Goal: Check status: Check status

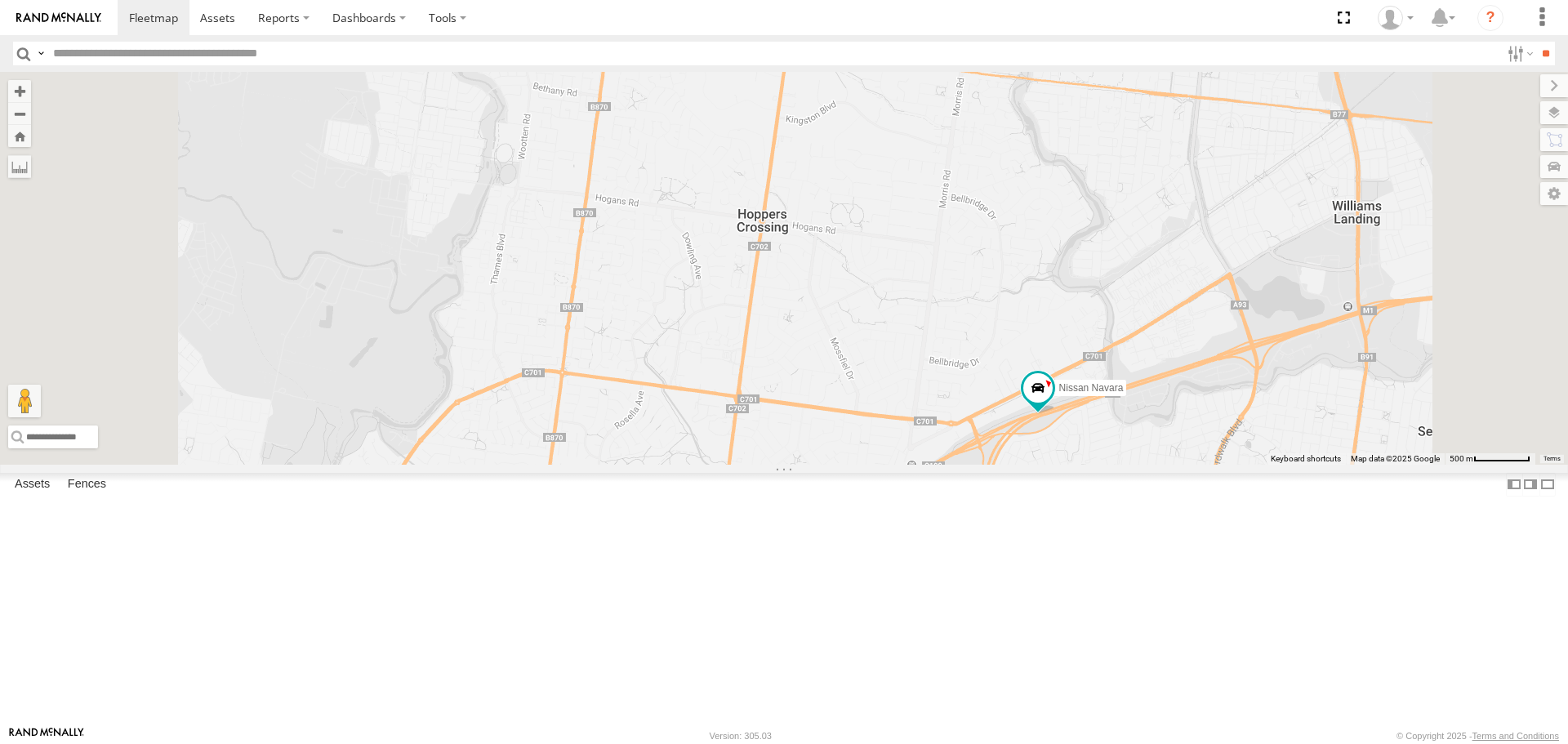
drag, startPoint x: 1123, startPoint y: 508, endPoint x: 789, endPoint y: 398, distance: 351.6
click at [789, 398] on div "Nissan Navara Cleaner Wagon #1 White Hilux" at bounding box center [784, 268] width 1568 height 392
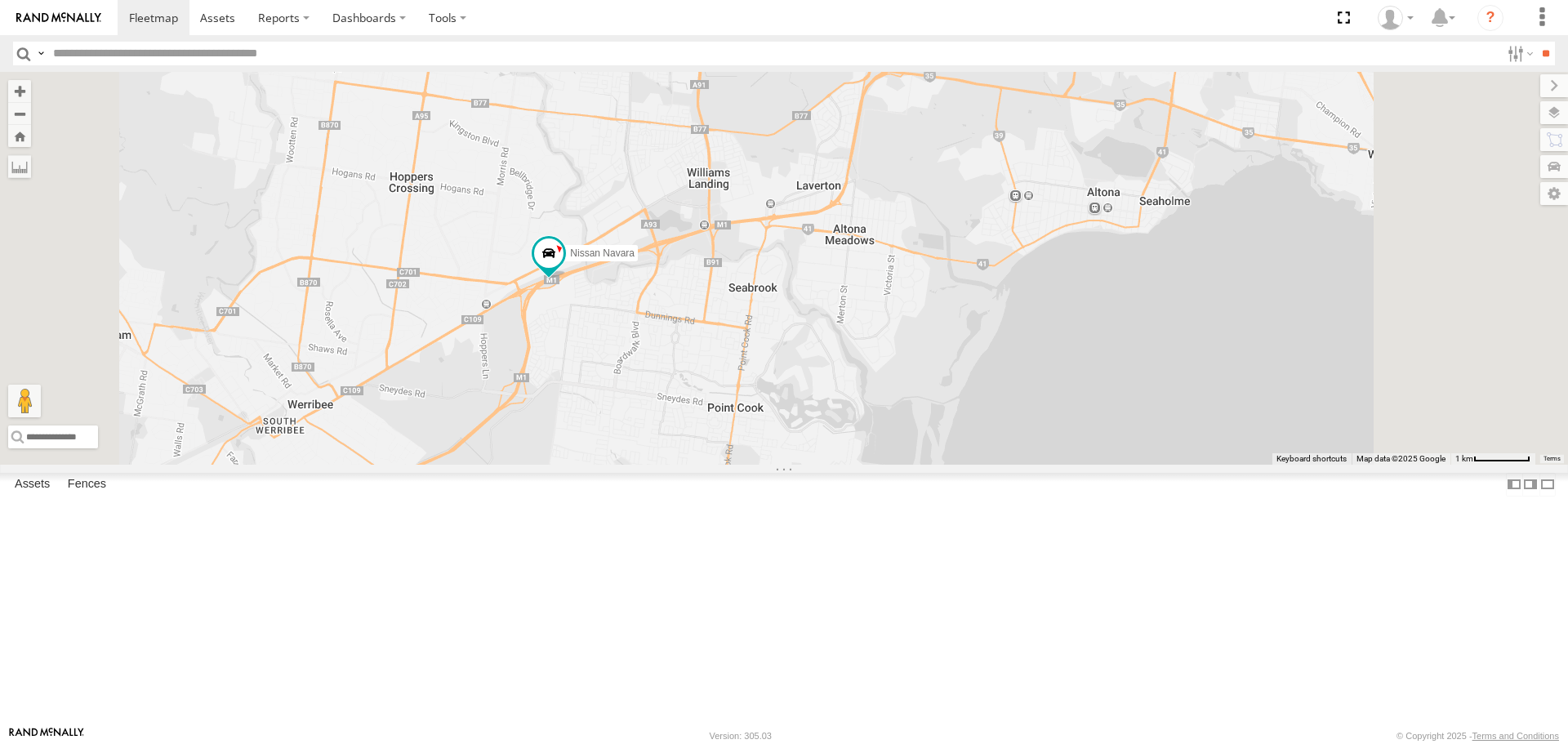
drag, startPoint x: 895, startPoint y: 406, endPoint x: 750, endPoint y: 424, distance: 146.1
click at [751, 424] on div "Nissan Navara Cleaner Wagon #1 White Hilux" at bounding box center [784, 268] width 1568 height 392
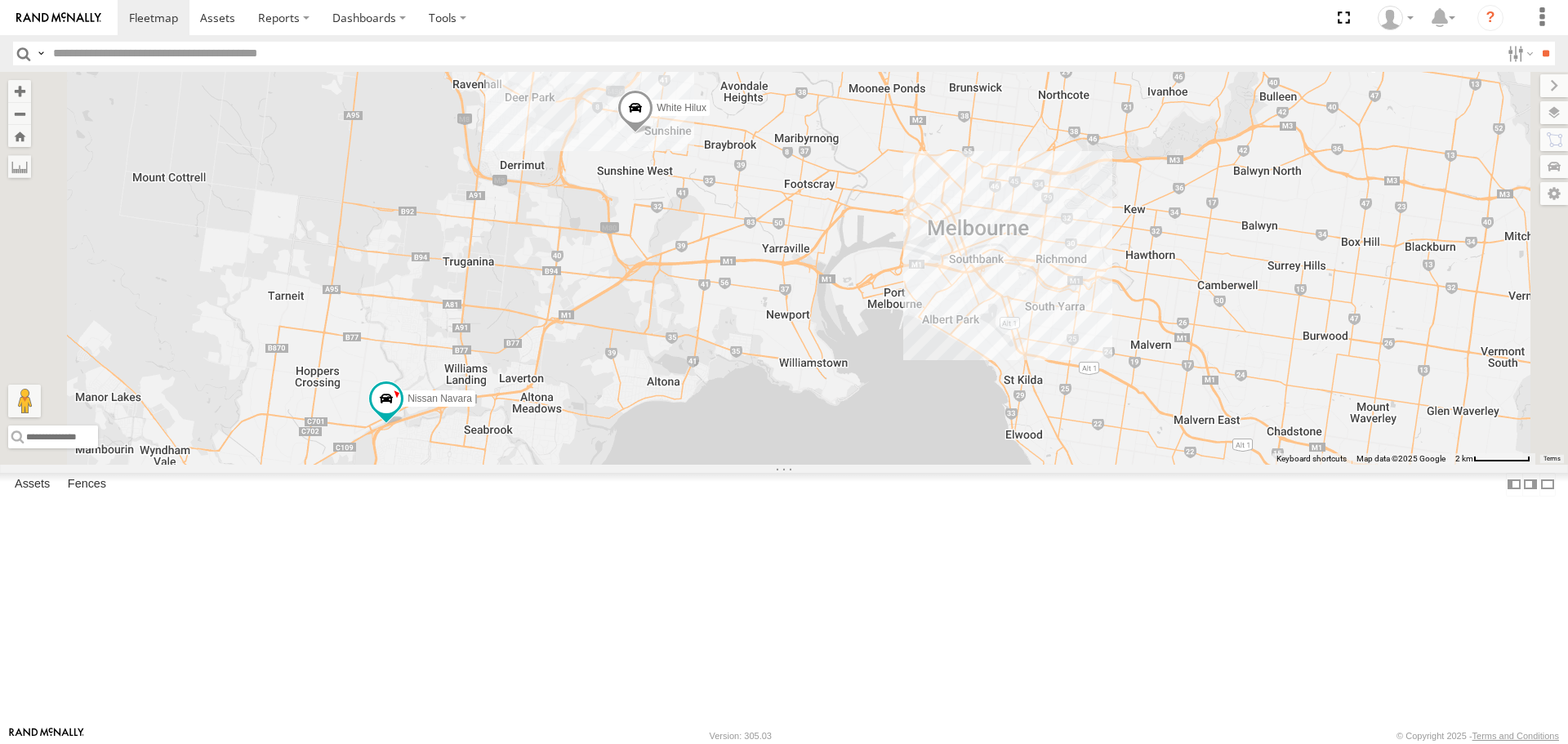
drag, startPoint x: 1046, startPoint y: 392, endPoint x: 943, endPoint y: 523, distance: 166.6
click at [943, 464] on div "Nissan Navara Cleaner Wagon #1 White Hilux 2" at bounding box center [784, 268] width 1568 height 392
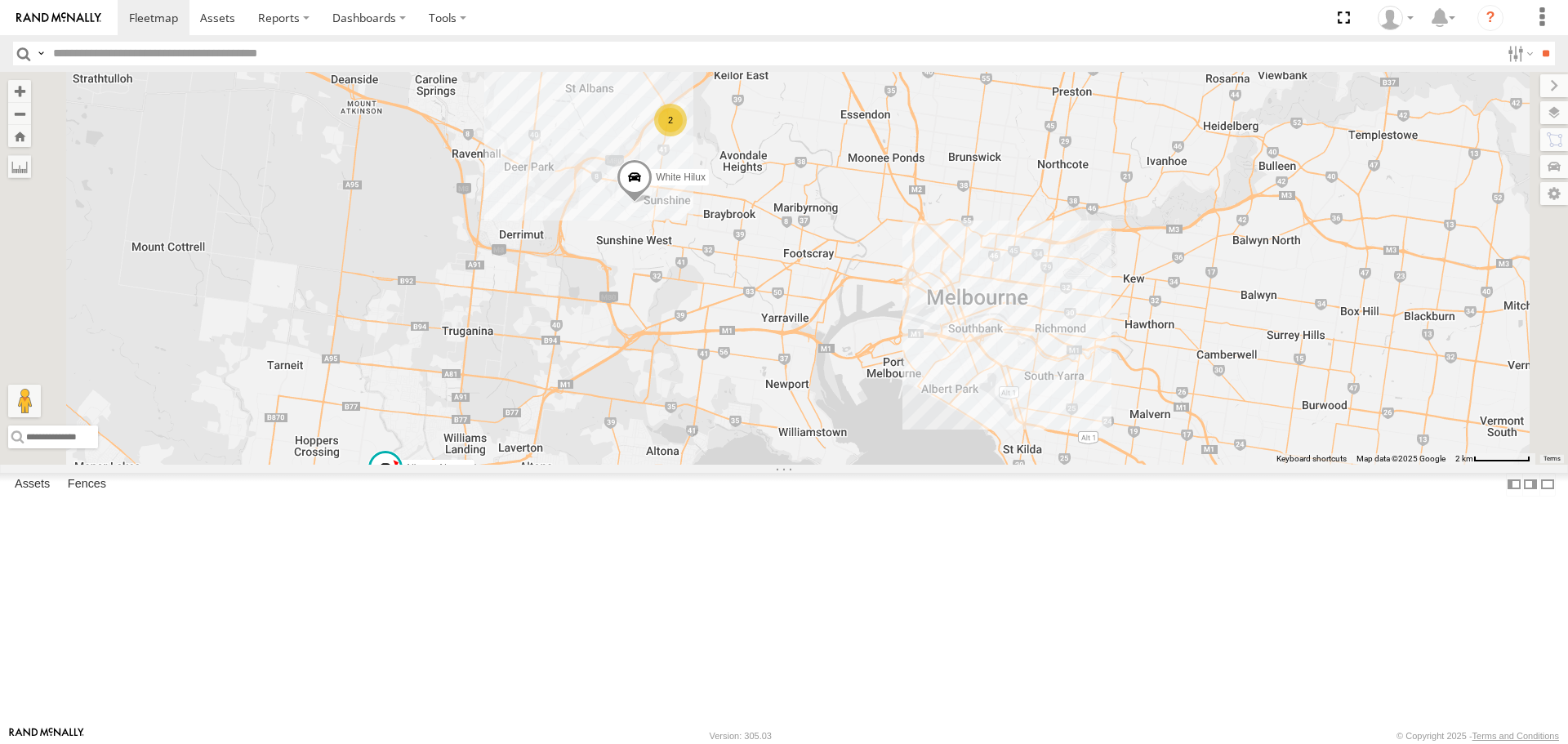
drag, startPoint x: 882, startPoint y: 360, endPoint x: 910, endPoint y: 461, distance: 104.8
click at [919, 464] on div "Nissan Navara Cleaner Wagon #1 White Hilux 2" at bounding box center [784, 268] width 1568 height 392
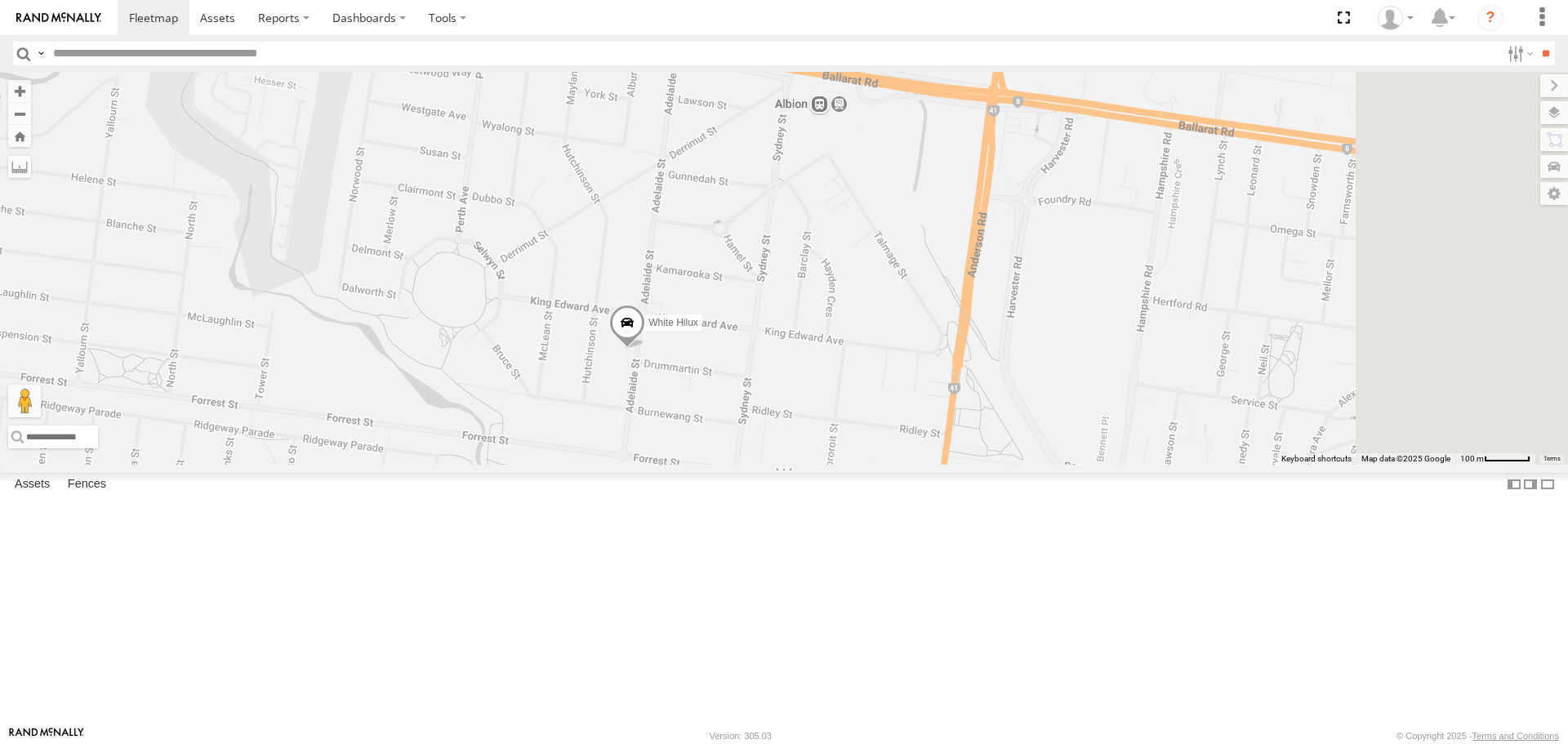
drag, startPoint x: 1270, startPoint y: 480, endPoint x: 608, endPoint y: 450, distance: 662.7
click at [608, 450] on div "Nissan Navara Cleaner Wagon #1 White Hilux" at bounding box center [784, 268] width 1568 height 392
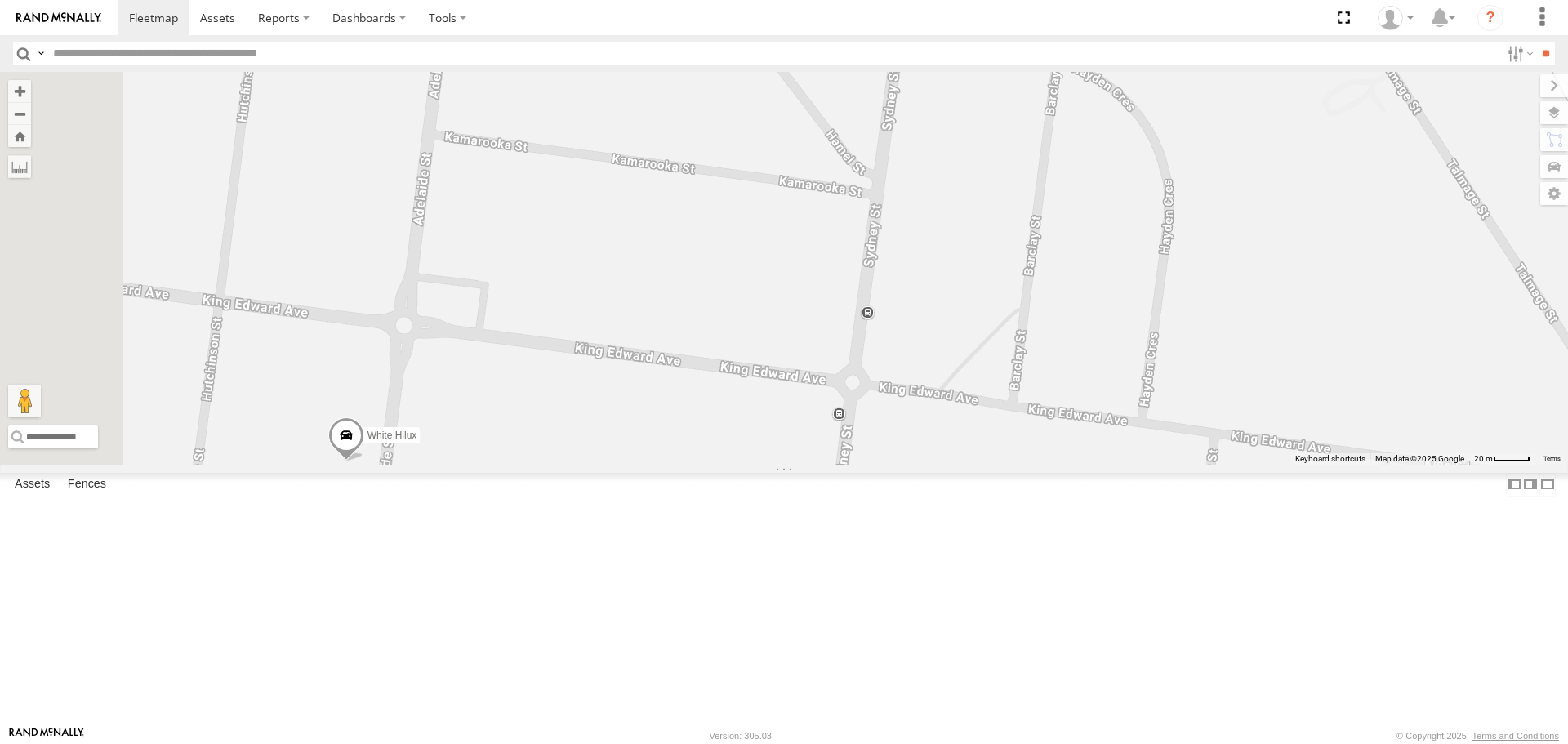
drag, startPoint x: 620, startPoint y: 579, endPoint x: 766, endPoint y: 437, distance: 203.7
click at [766, 437] on div "Nissan Navara Cleaner Wagon #1 White Hilux" at bounding box center [784, 268] width 1568 height 392
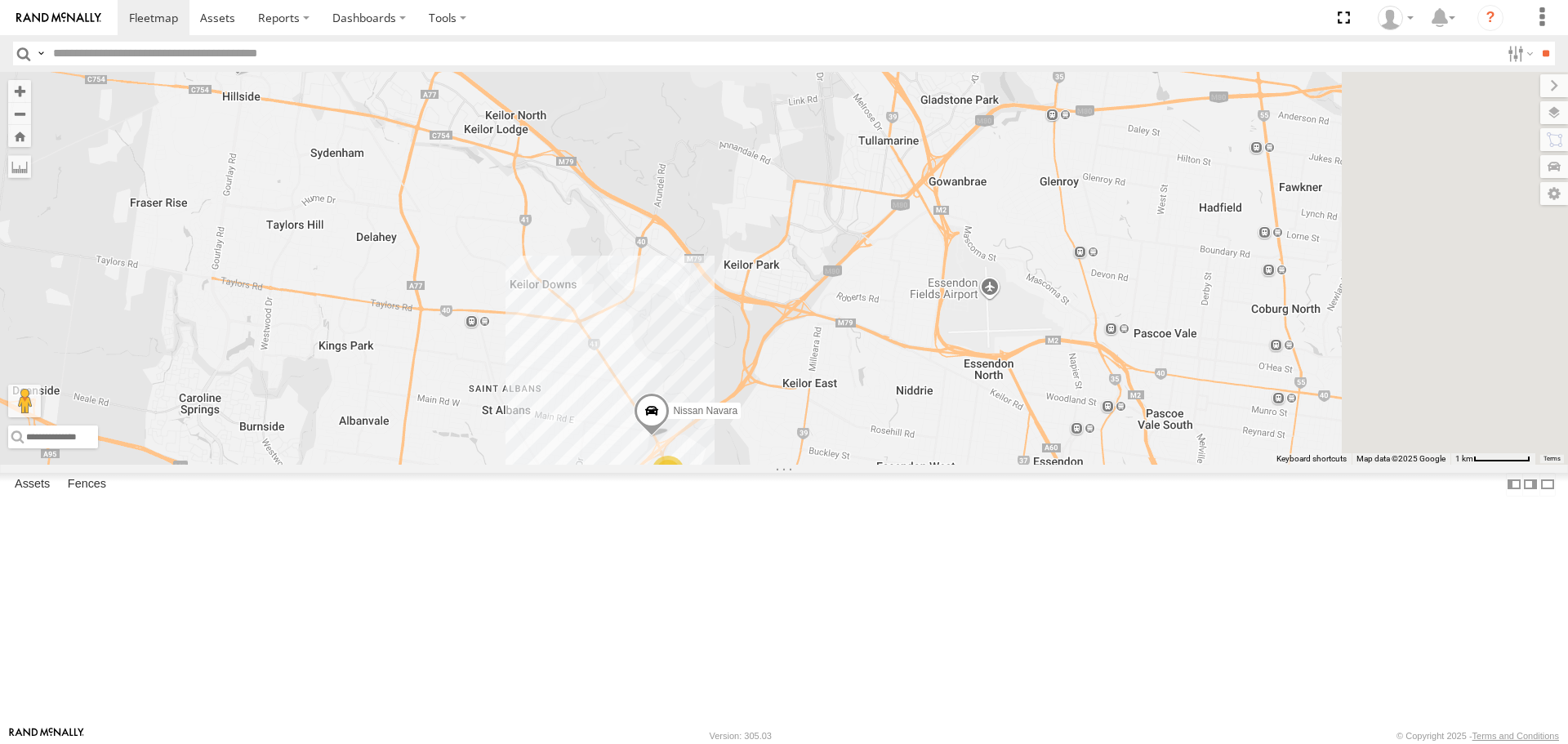
drag, startPoint x: 742, startPoint y: 513, endPoint x: 482, endPoint y: 392, distance: 286.8
click at [482, 392] on div "Cleaner Wagon #1 White Hilux 2 Nissan Navara" at bounding box center [784, 268] width 1568 height 392
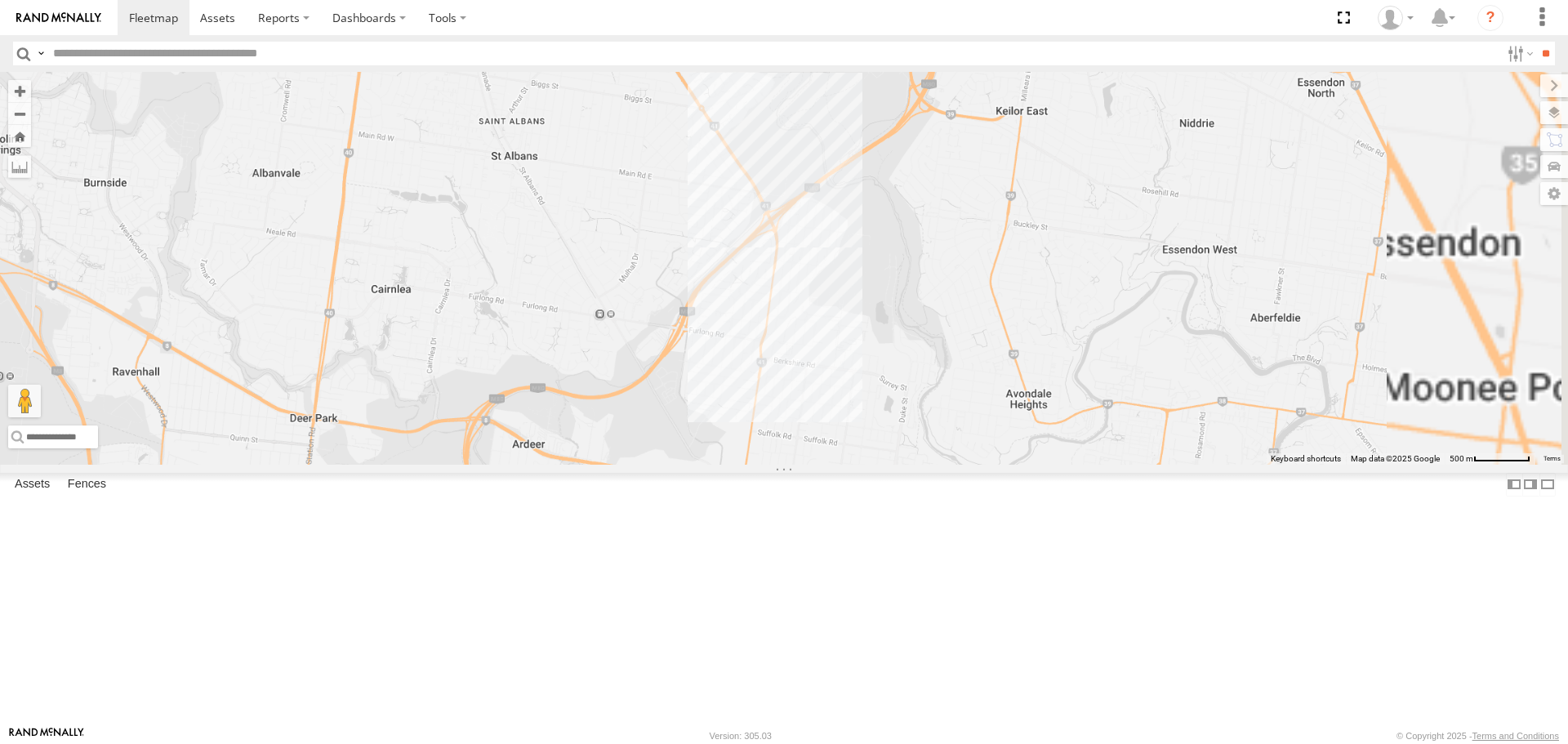
drag, startPoint x: 1286, startPoint y: 627, endPoint x: 783, endPoint y: 183, distance: 670.9
click at [785, 178] on div "Cleaner Wagon #1" at bounding box center [784, 268] width 1568 height 392
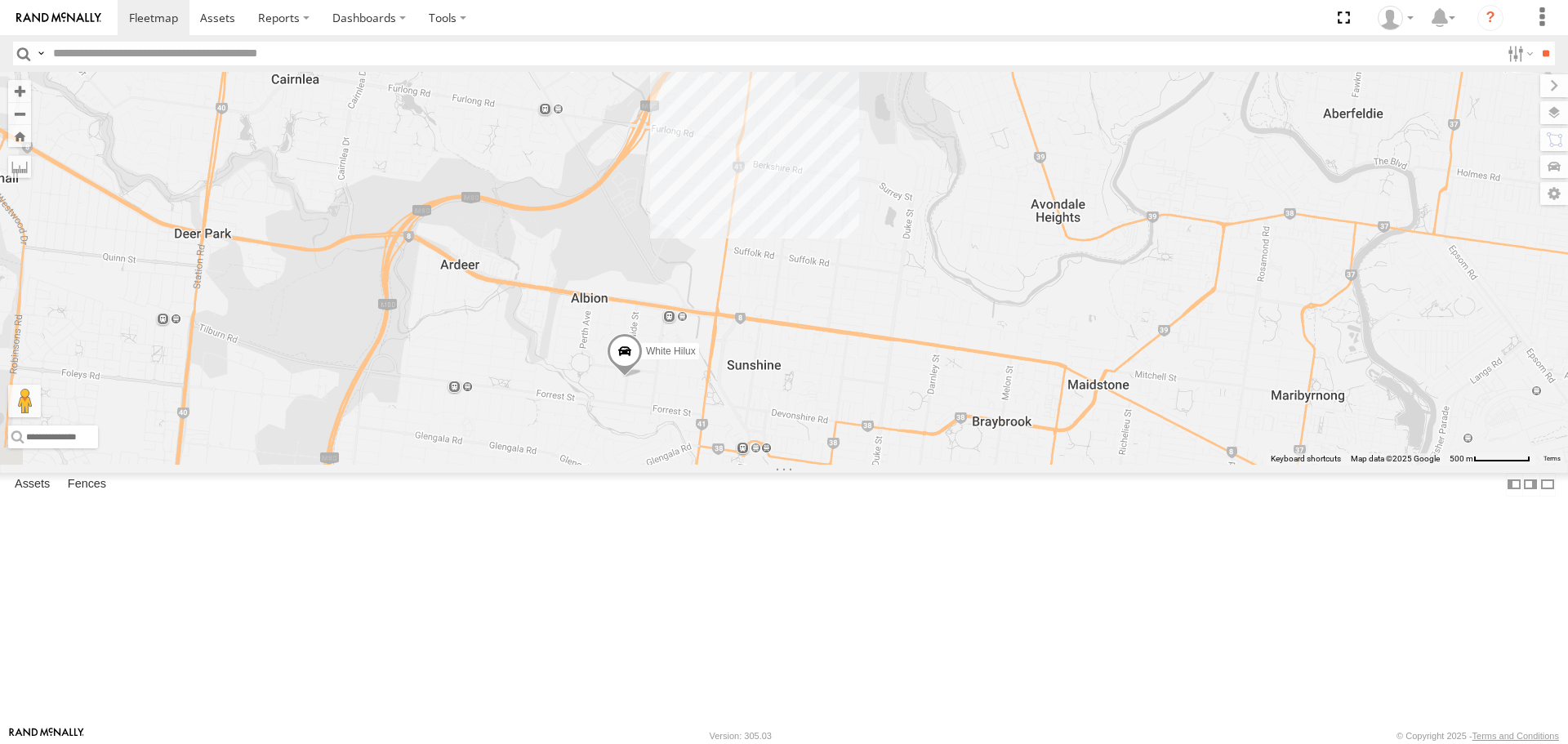
drag, startPoint x: 952, startPoint y: 508, endPoint x: 998, endPoint y: 311, distance: 202.3
click at [998, 311] on div "Cleaner Wagon #1 White Hilux 3" at bounding box center [784, 268] width 1568 height 392
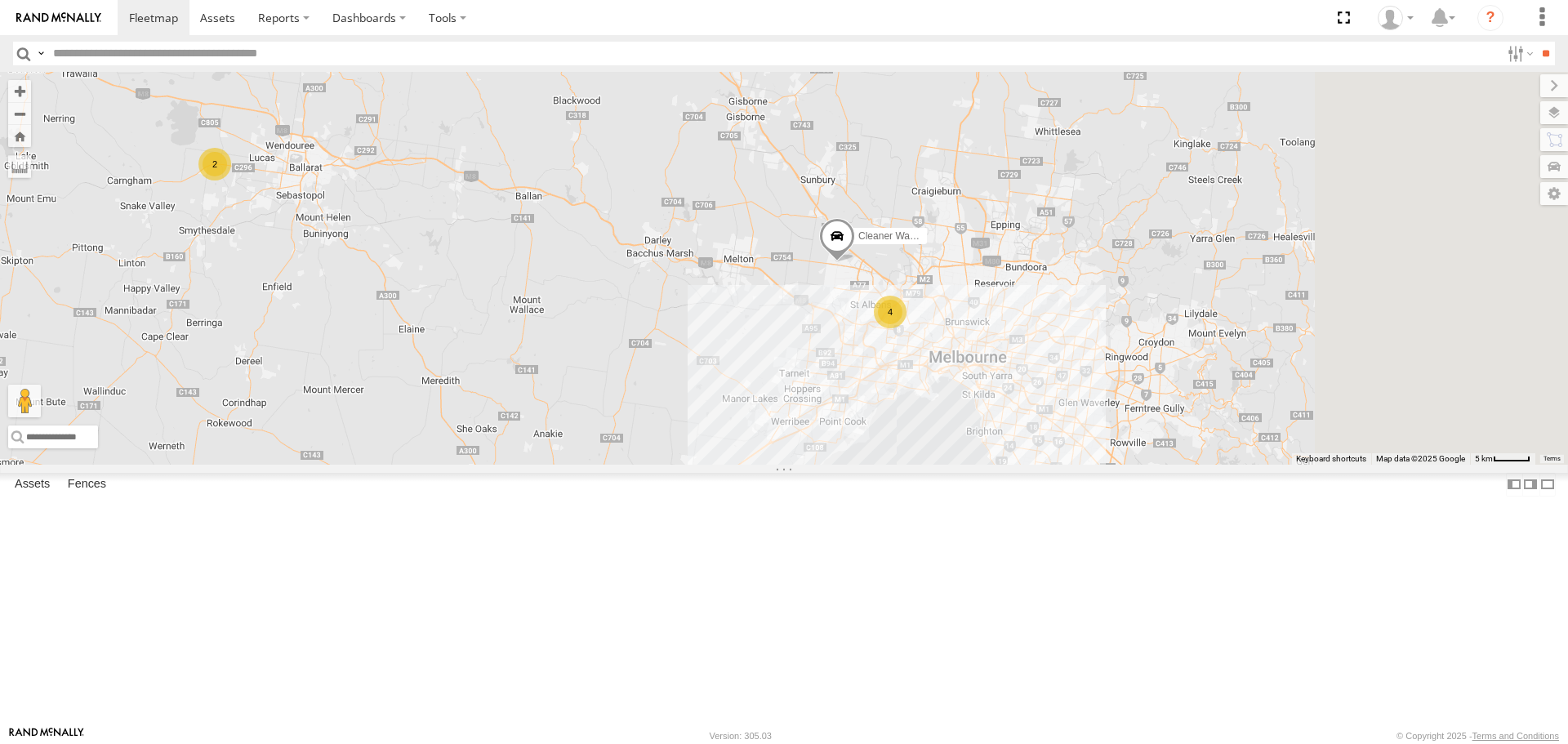
drag, startPoint x: 1213, startPoint y: 457, endPoint x: 703, endPoint y: 370, distance: 517.4
click at [704, 370] on div "2 4 Cleaner Wagon #1" at bounding box center [784, 268] width 1568 height 392
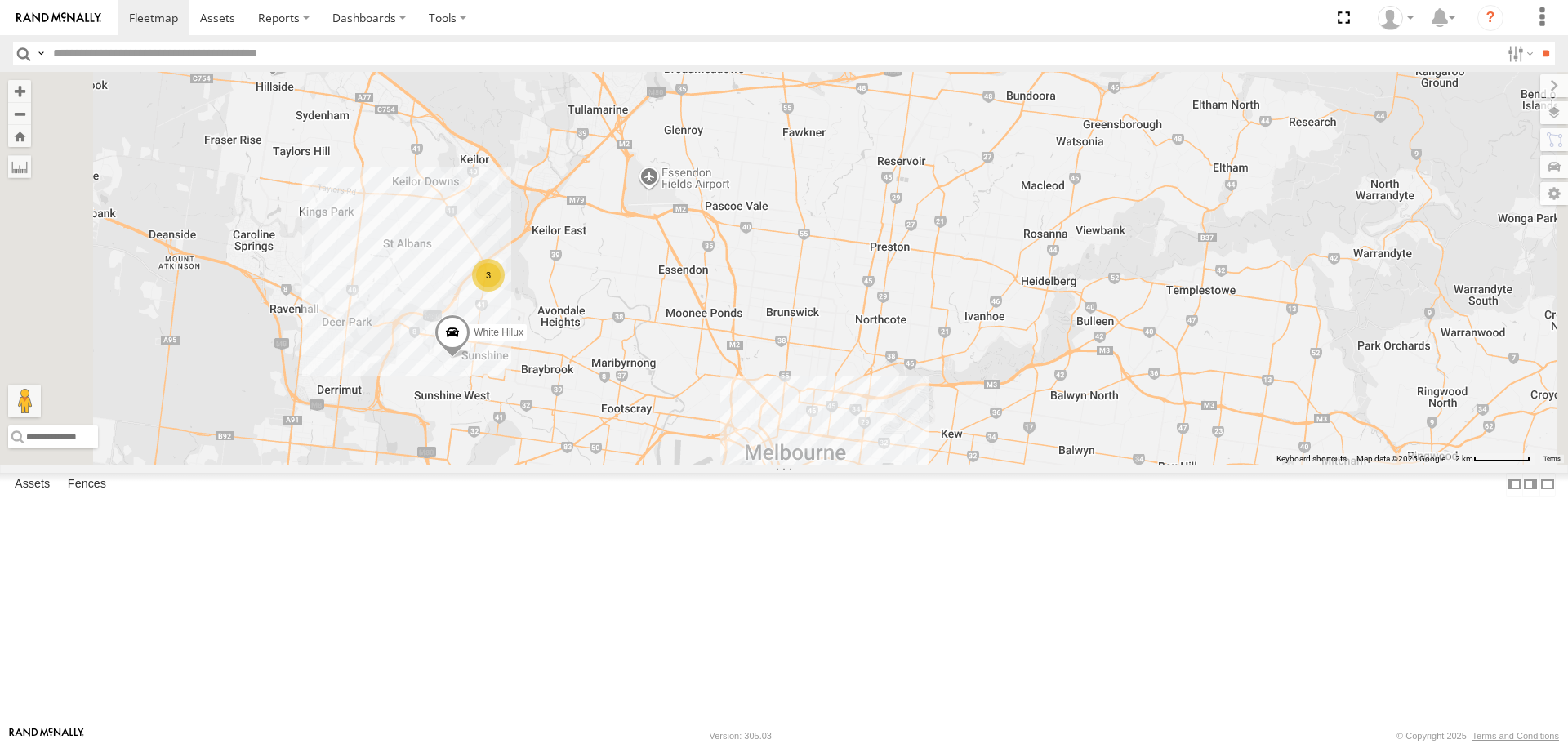
drag, startPoint x: 538, startPoint y: 229, endPoint x: 722, endPoint y: 530, distance: 352.8
click at [722, 464] on div "Cleaner Wagon #1 3 White Hilux" at bounding box center [784, 268] width 1568 height 392
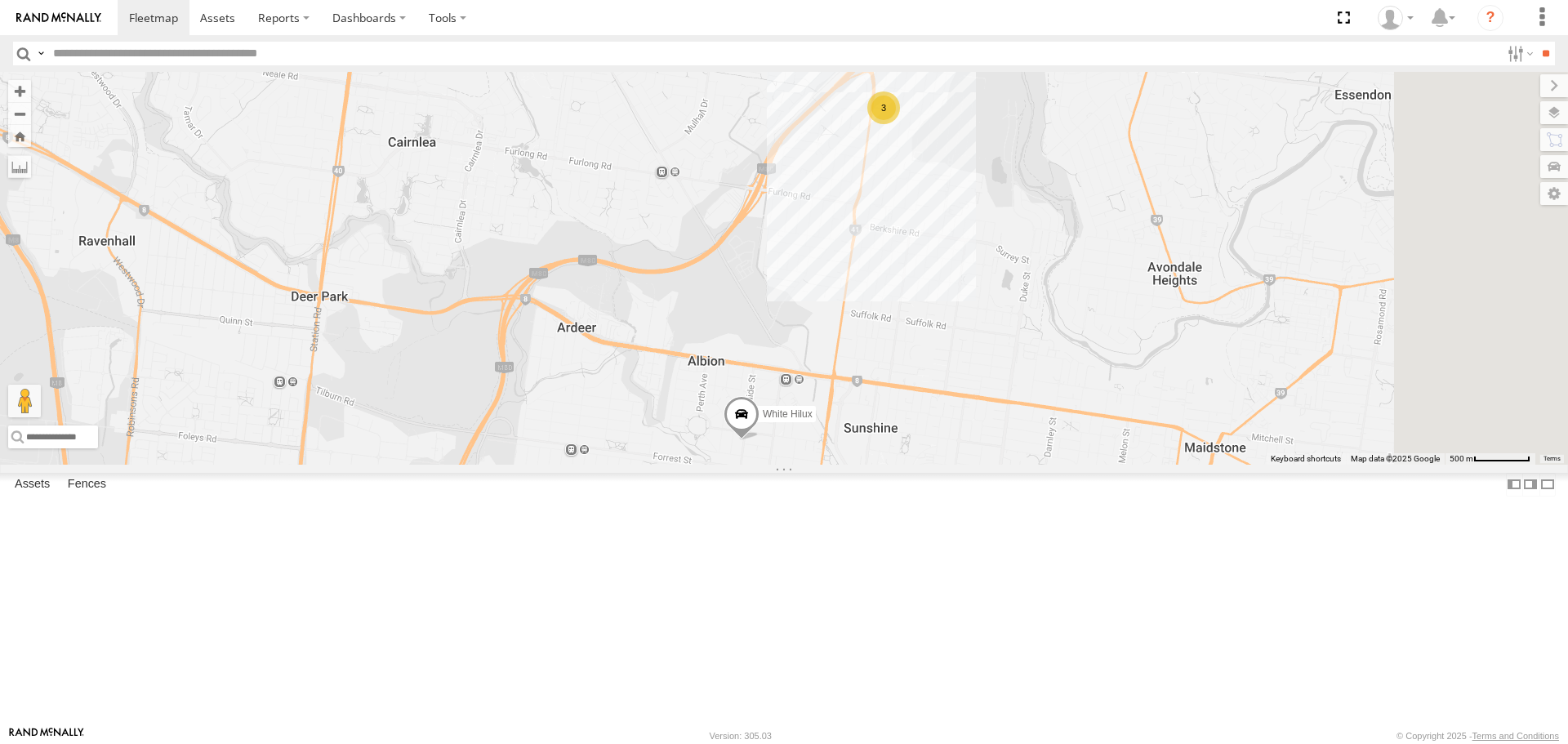
drag, startPoint x: 1170, startPoint y: 497, endPoint x: 1085, endPoint y: 406, distance: 124.5
click at [1085, 406] on div "Cleaner Wagon #1 White Hilux 3" at bounding box center [784, 268] width 1568 height 392
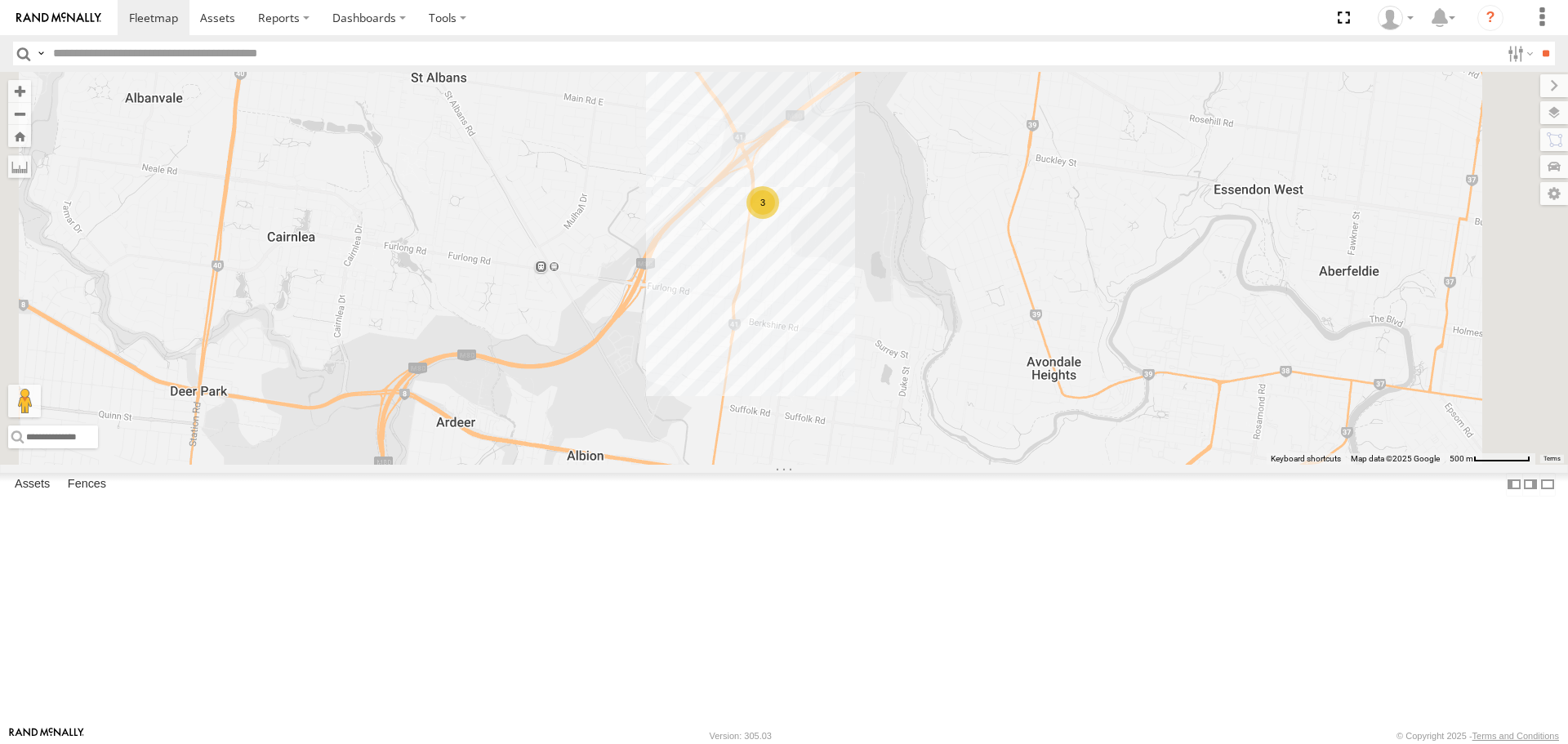
drag, startPoint x: 1069, startPoint y: 264, endPoint x: 954, endPoint y: 352, distance: 144.8
click at [954, 352] on div "Cleaner Wagon #1 White Hilux 3" at bounding box center [784, 268] width 1568 height 392
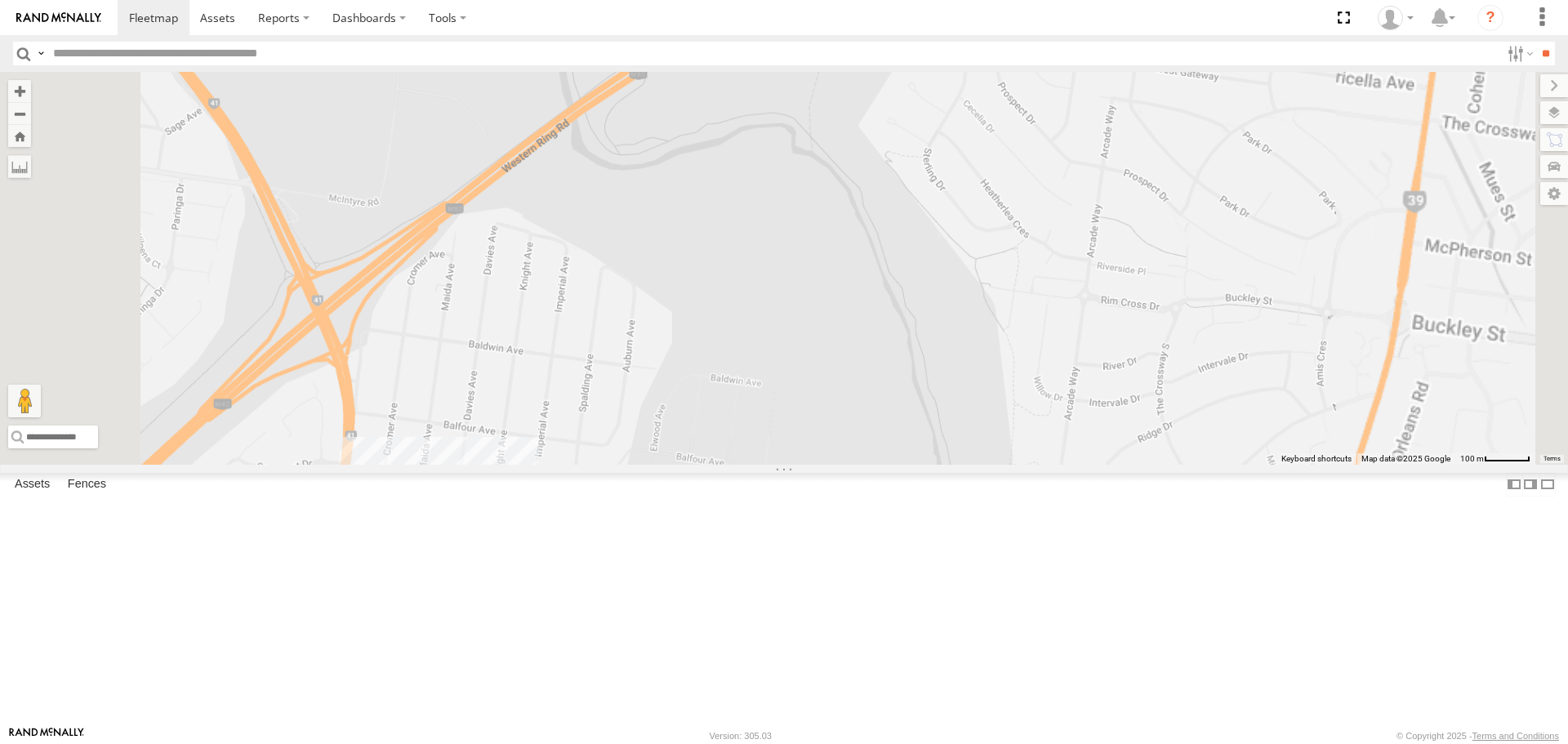
drag, startPoint x: 616, startPoint y: 577, endPoint x: 767, endPoint y: 460, distance: 191.0
click at [767, 460] on div "Cleaner Wagon #1 White Hilux" at bounding box center [784, 268] width 1568 height 392
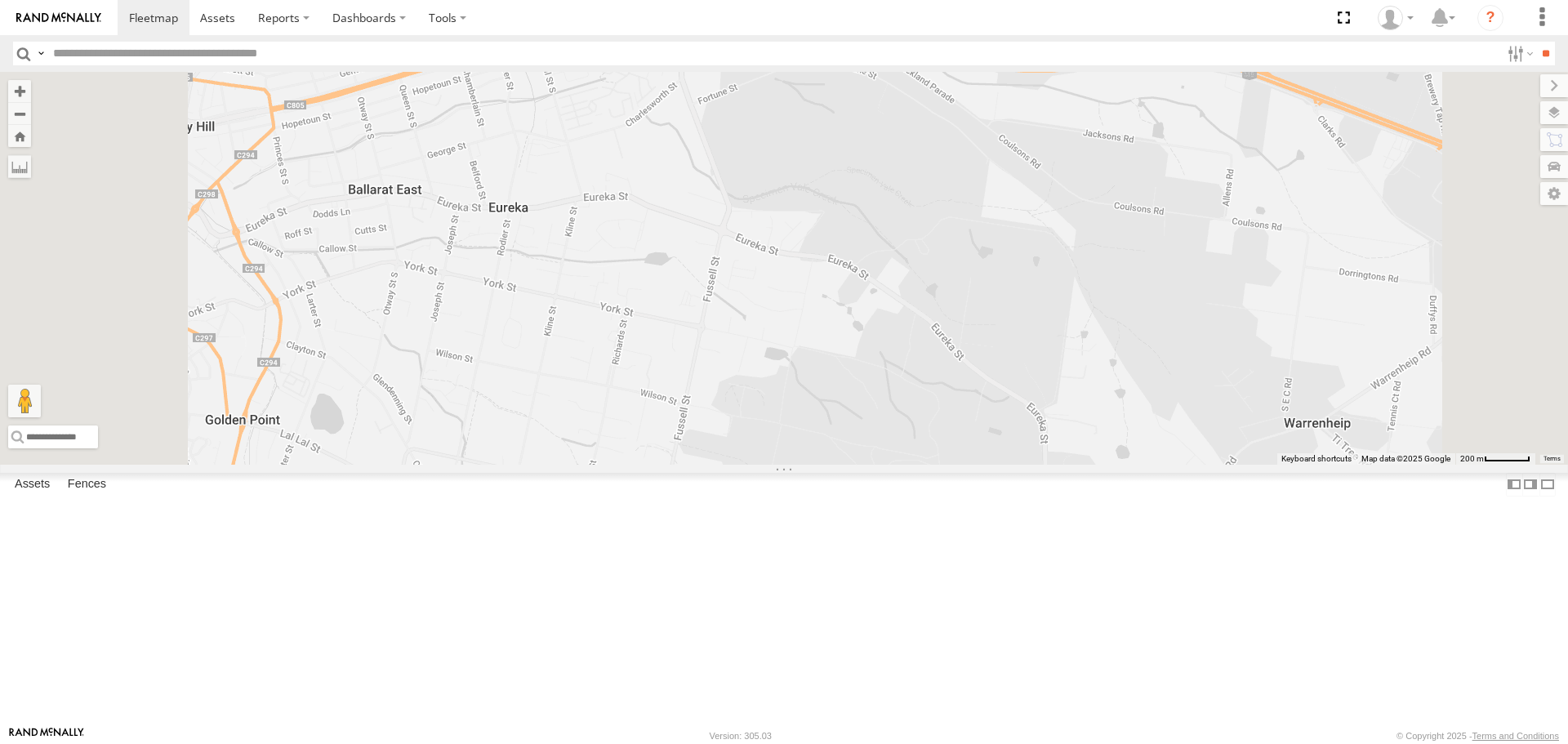
drag, startPoint x: 773, startPoint y: 476, endPoint x: 724, endPoint y: 282, distance: 200.1
click at [724, 282] on div "Cleaner Wagon #1" at bounding box center [784, 268] width 1568 height 392
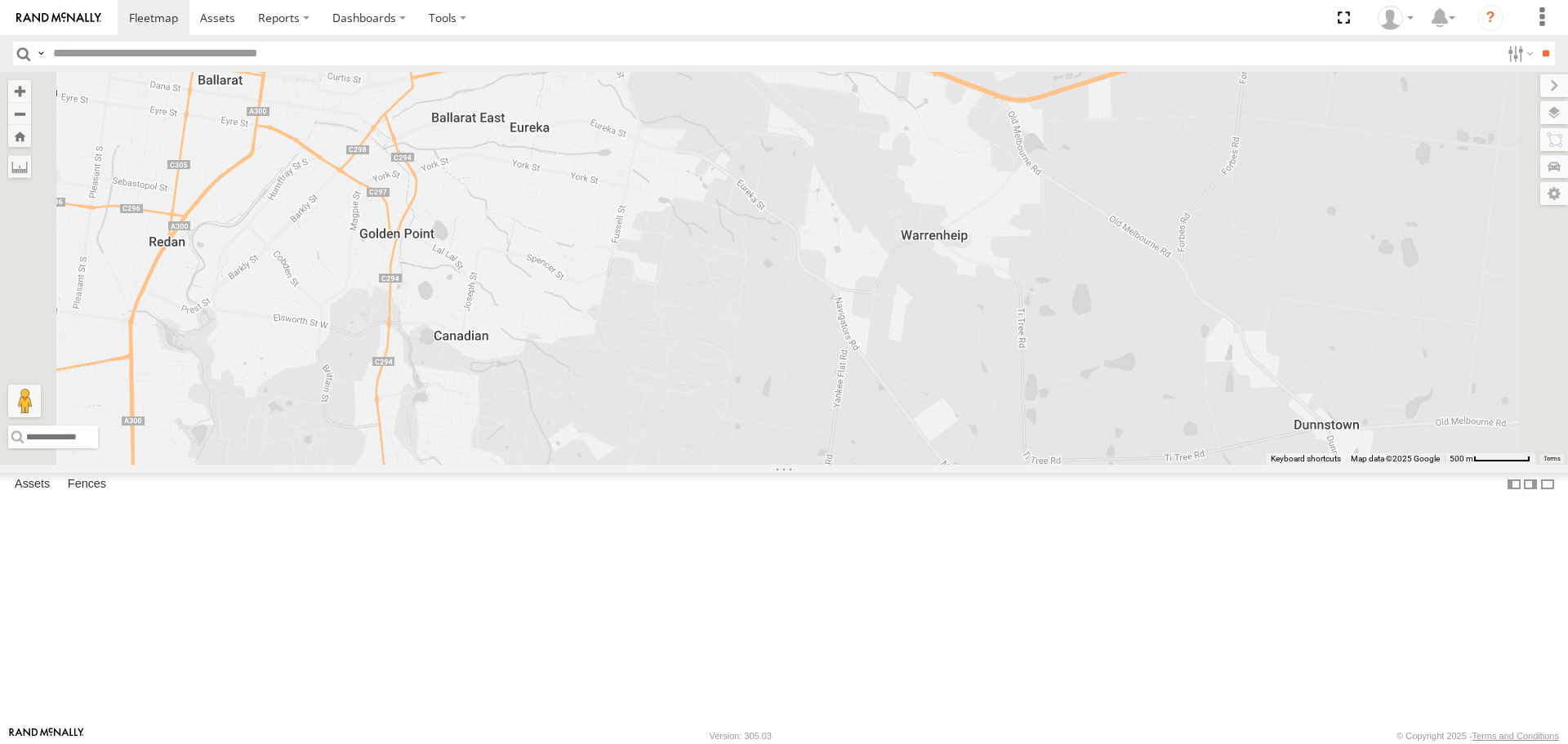
drag, startPoint x: 656, startPoint y: 385, endPoint x: 719, endPoint y: 452, distance: 92.0
click at [719, 452] on div "Cleaner Wagon #1" at bounding box center [784, 268] width 1568 height 392
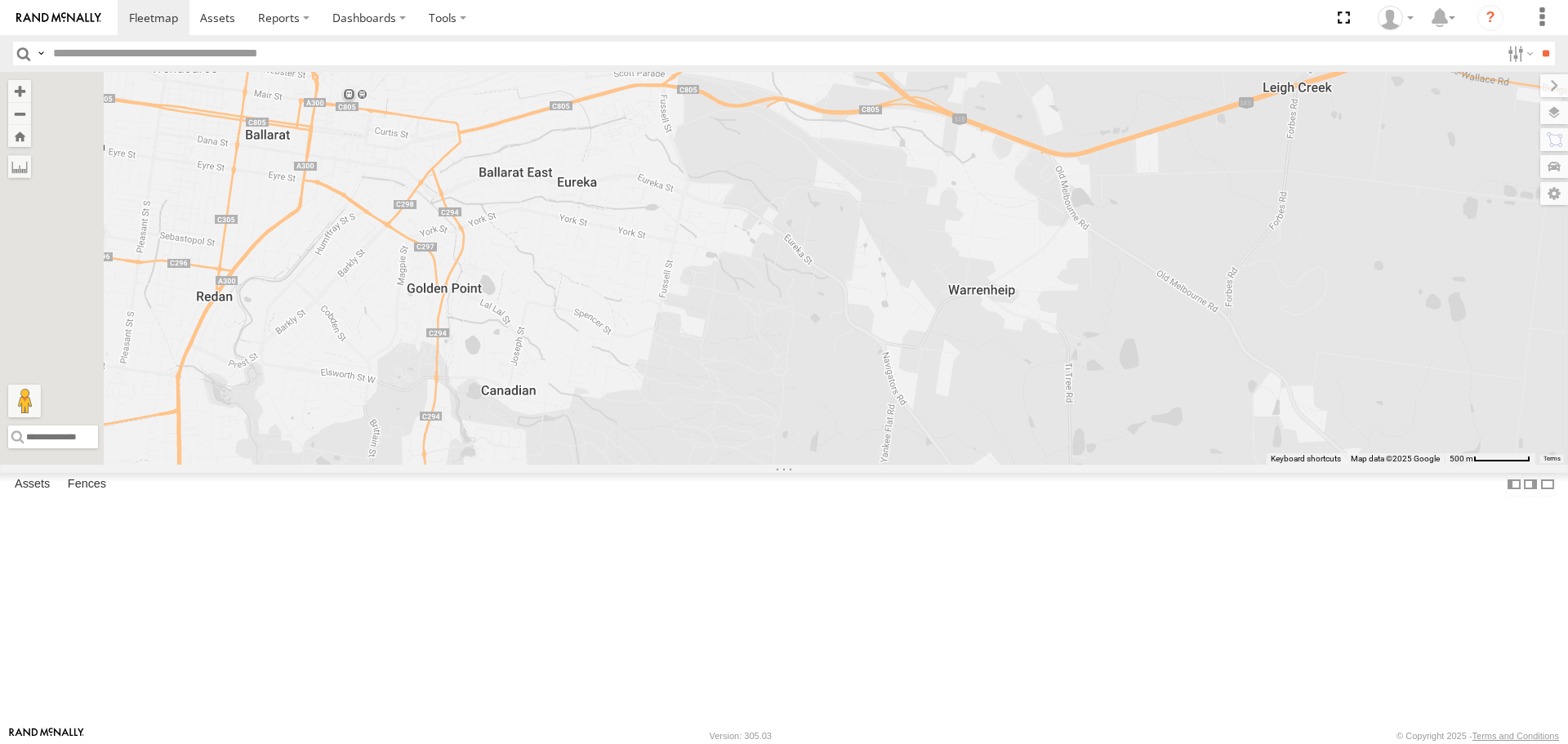
drag, startPoint x: 746, startPoint y: 350, endPoint x: 777, endPoint y: 395, distance: 54.6
click at [777, 395] on div "Cleaner Wagon #1" at bounding box center [784, 268] width 1568 height 392
